Goal: Book appointment/travel/reservation

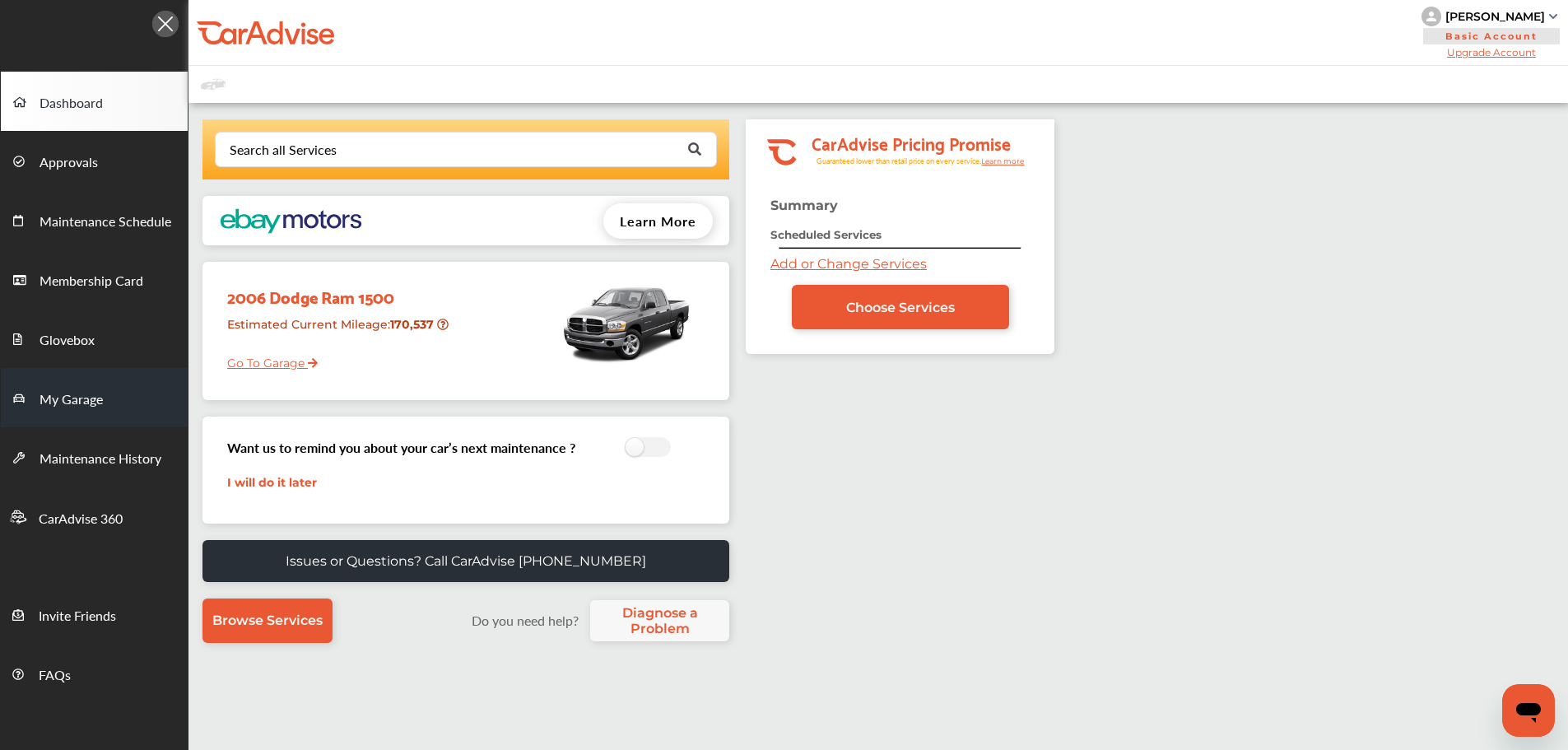
click at [78, 414] on link "My Garage" at bounding box center [94, 398] width 187 height 60
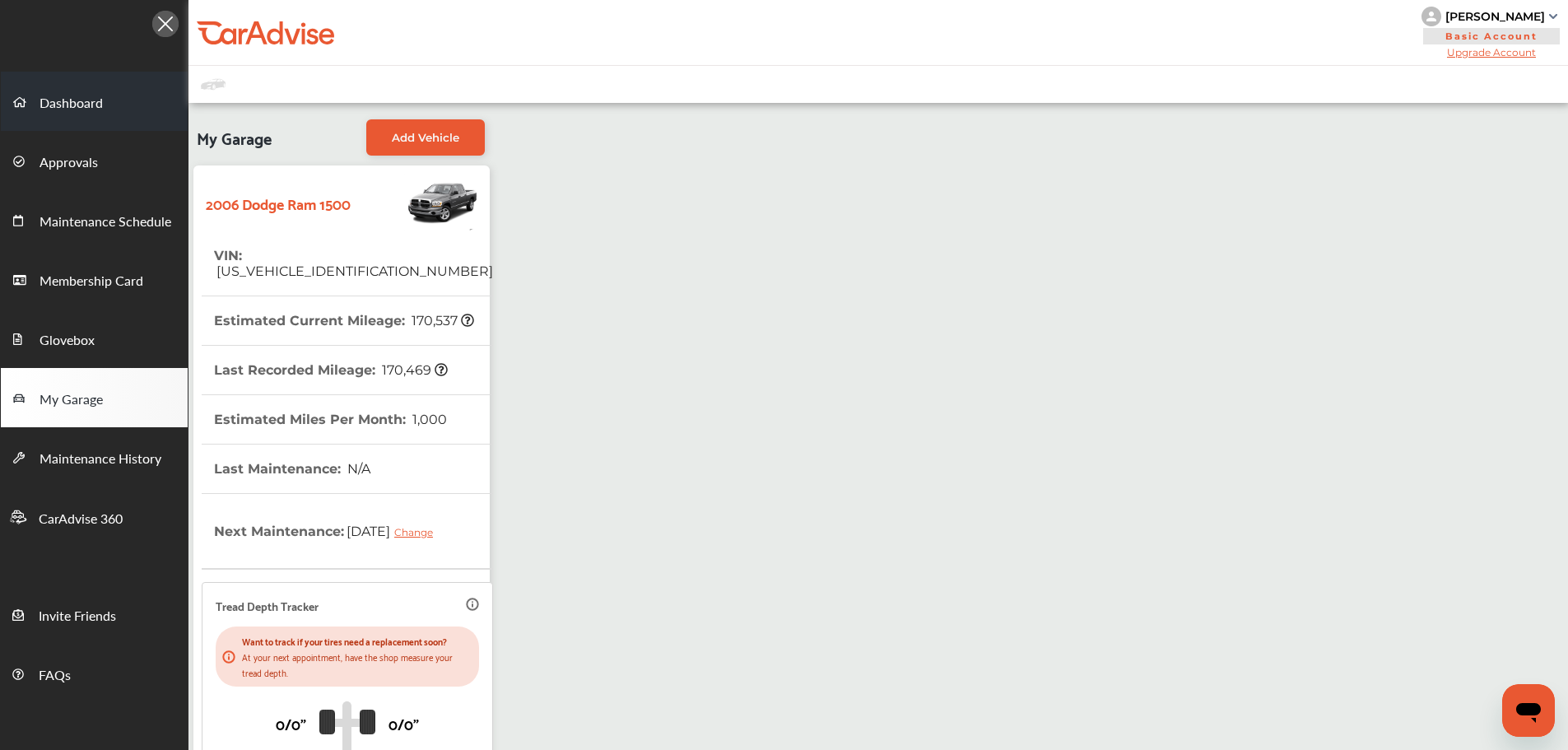
click at [53, 99] on span "Dashboard" at bounding box center [71, 103] width 63 height 21
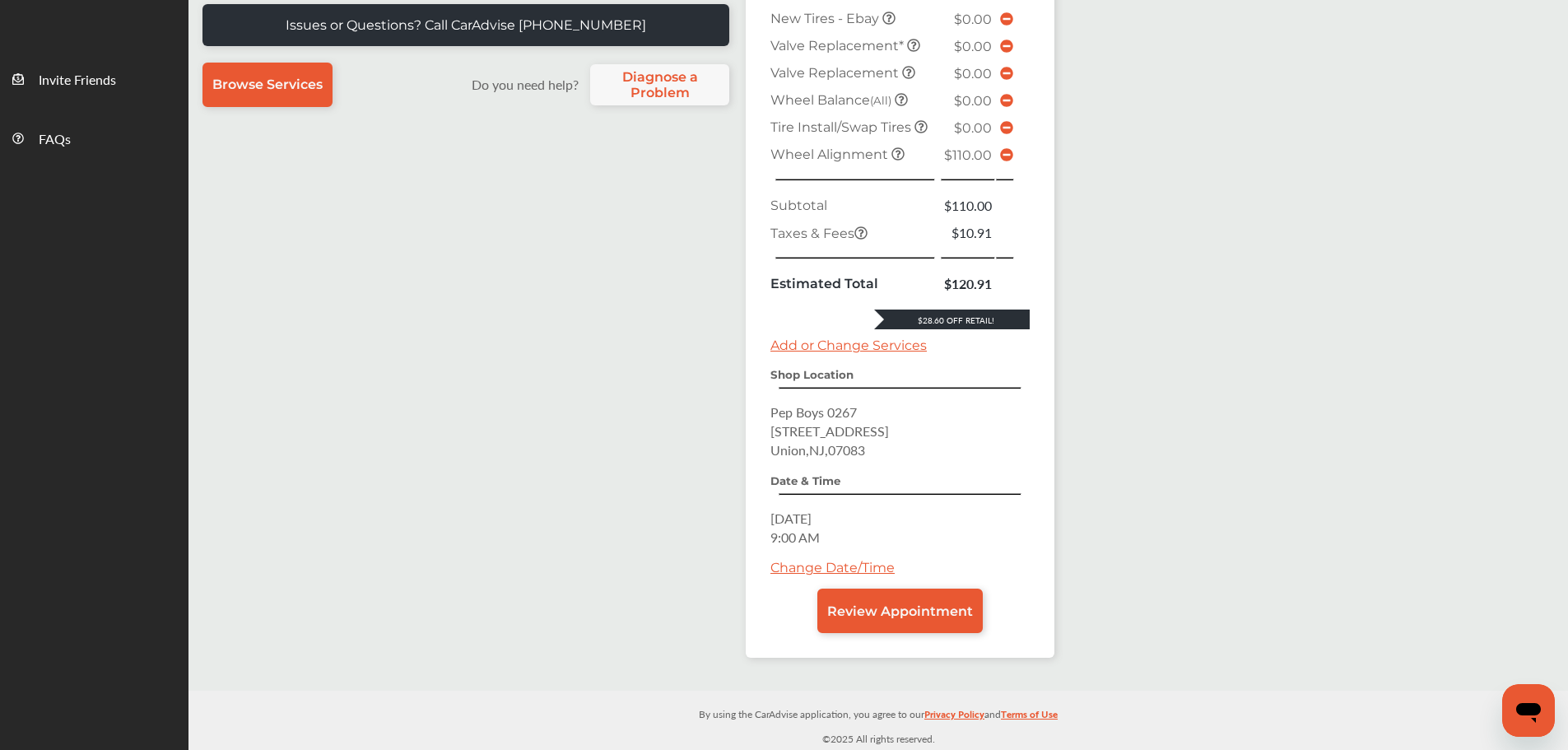
scroll to position [574, 0]
click at [894, 598] on link "Review Appointment" at bounding box center [900, 611] width 165 height 44
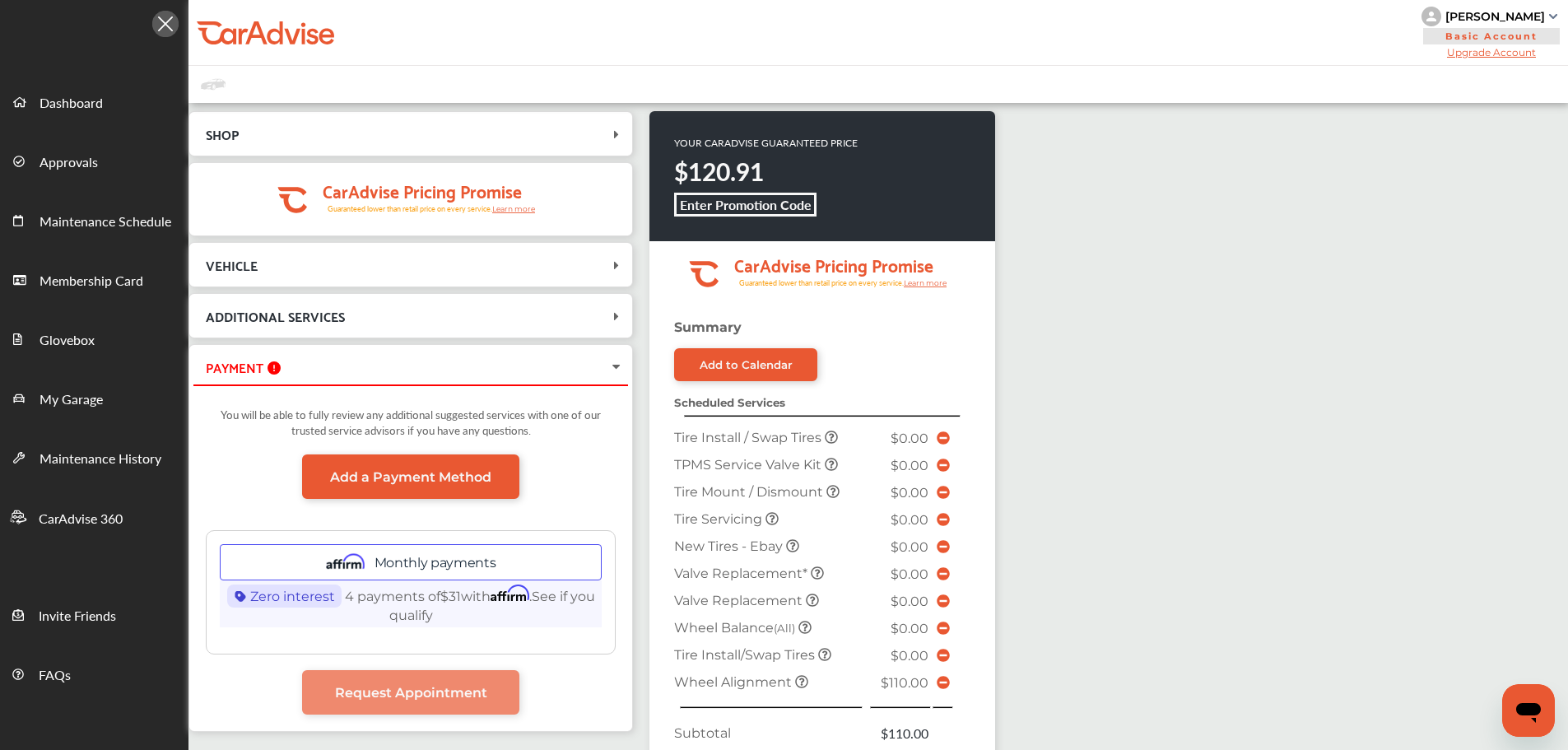
click at [944, 684] on icon at bounding box center [943, 682] width 13 height 13
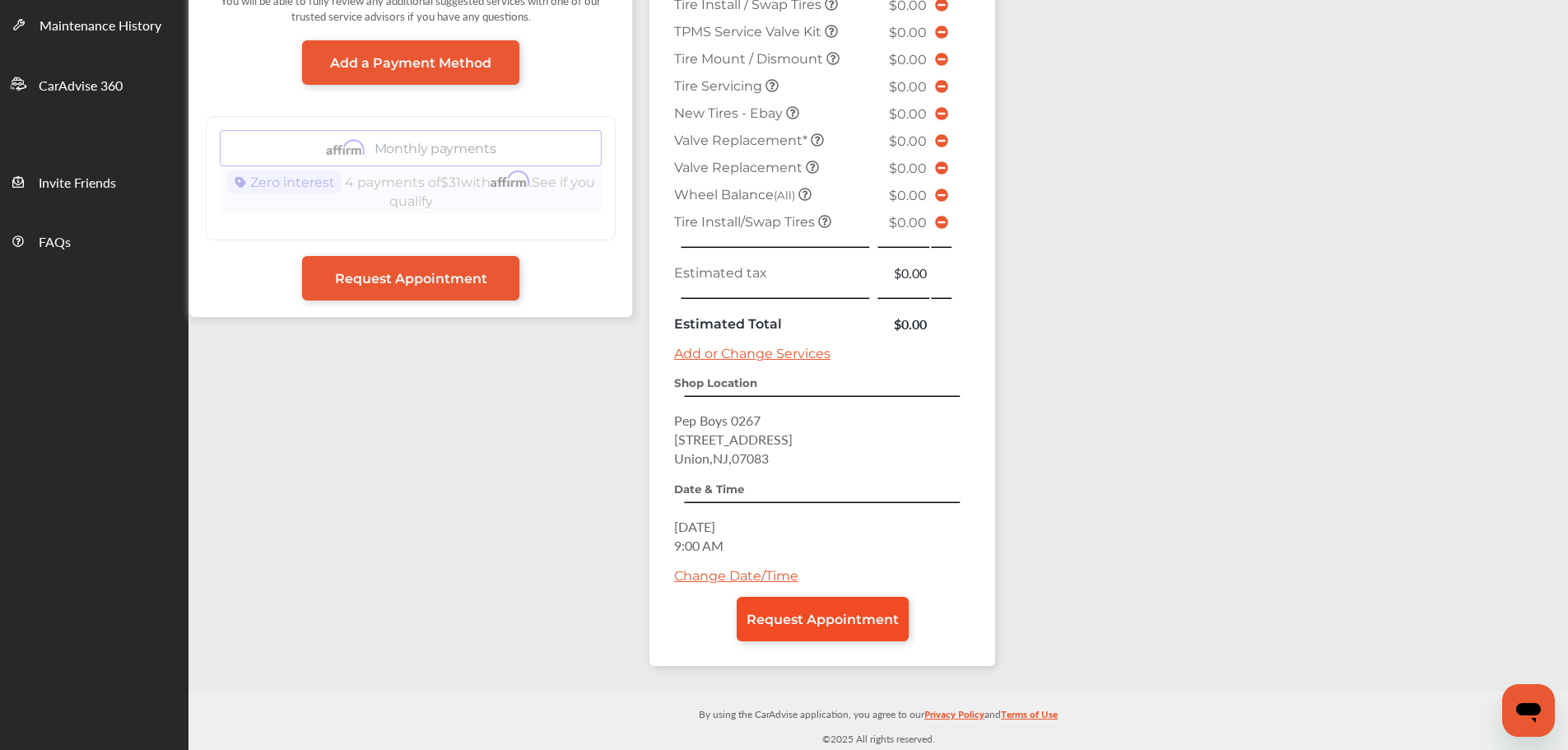
scroll to position [433, 0]
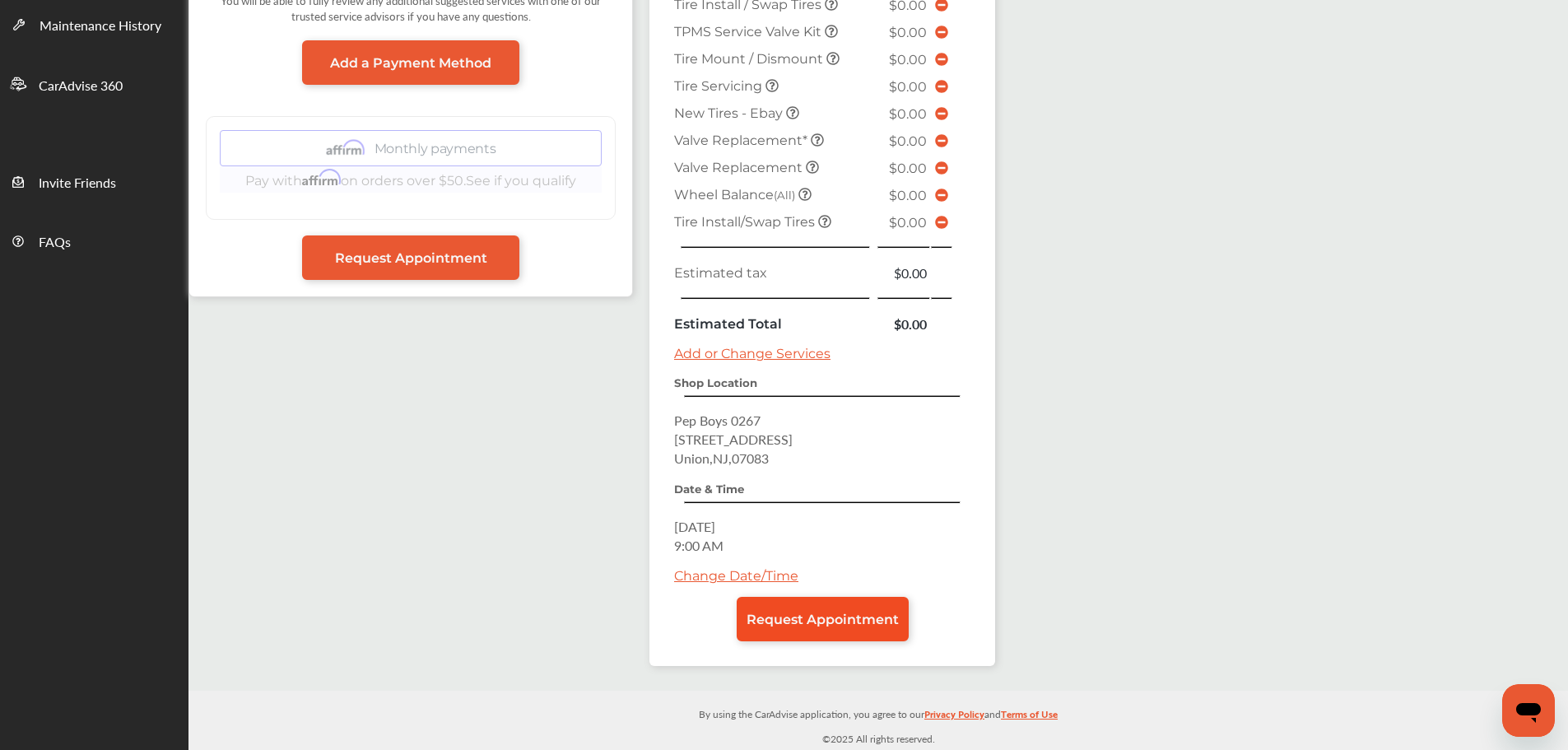
click at [873, 615] on span "Request Appointment" at bounding box center [822, 620] width 153 height 15
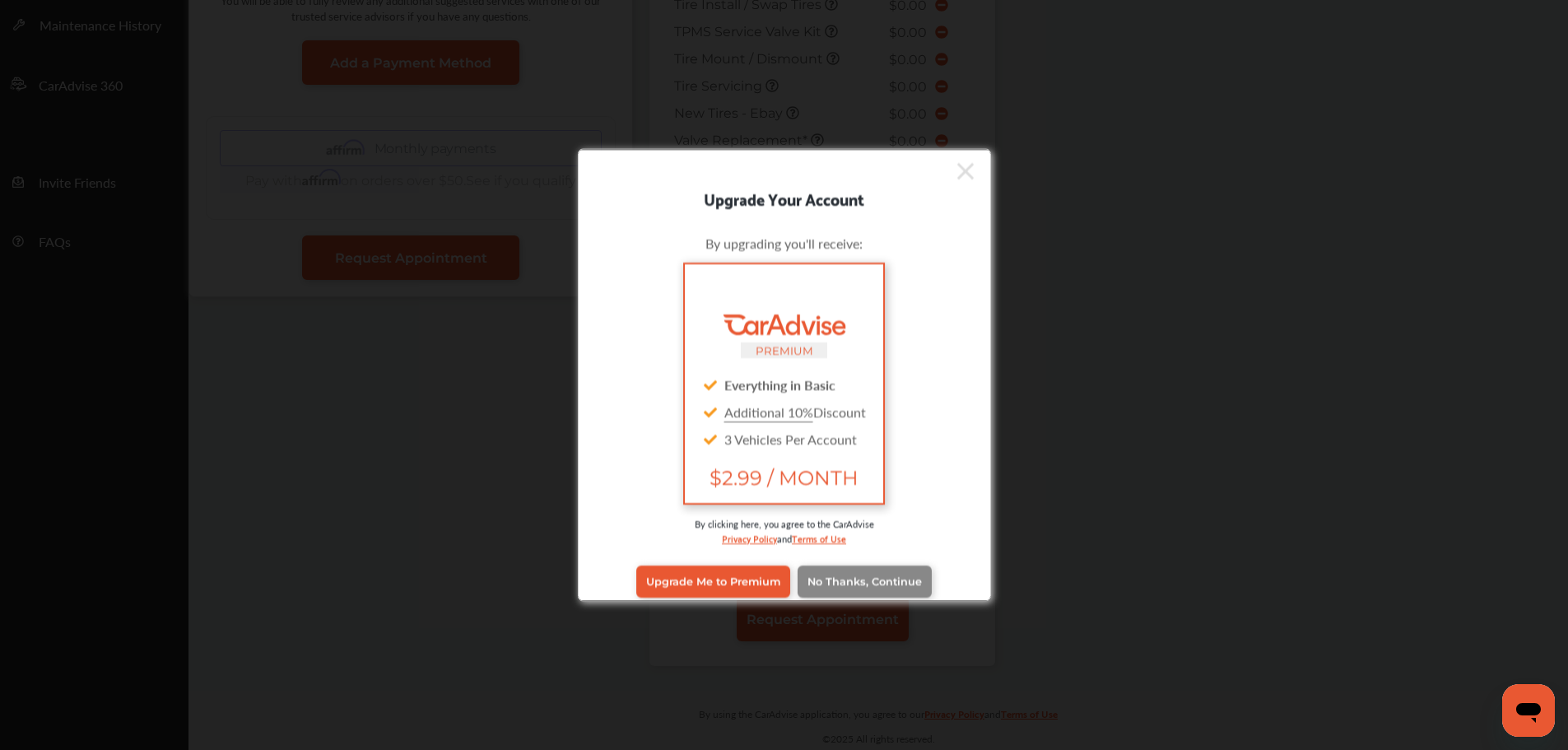
click at [890, 593] on link "No Thanks, Continue" at bounding box center [864, 581] width 134 height 32
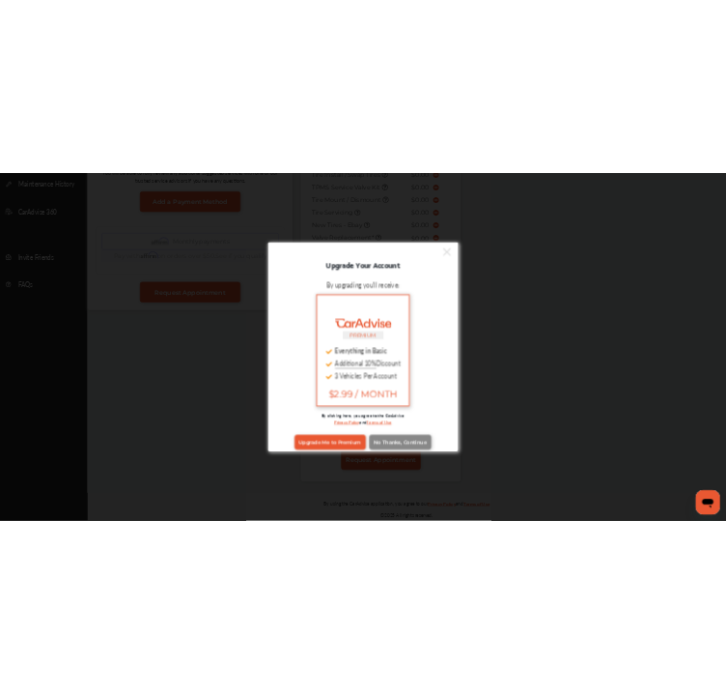
scroll to position [0, 0]
